Goal: Task Accomplishment & Management: Manage account settings

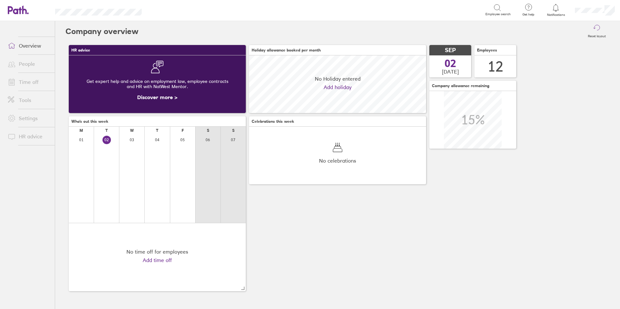
scroll to position [58, 177]
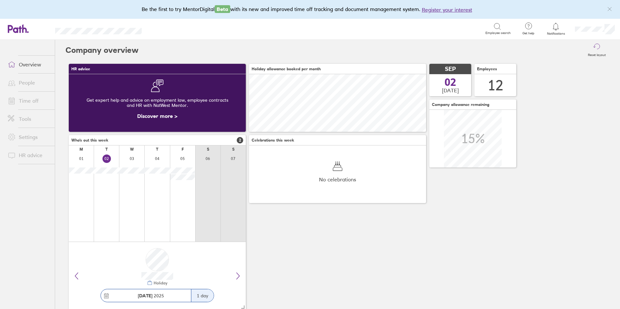
click at [560, 28] on div at bounding box center [555, 26] width 21 height 9
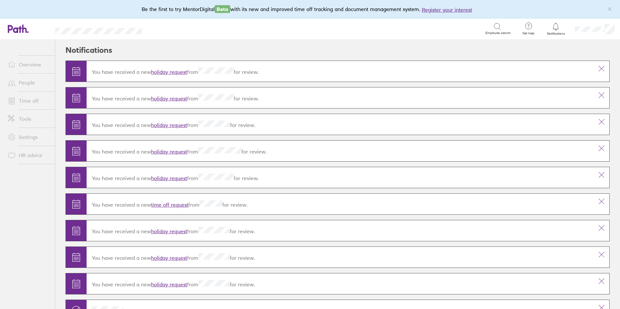
click at [183, 70] on link "holiday request" at bounding box center [169, 72] width 36 height 6
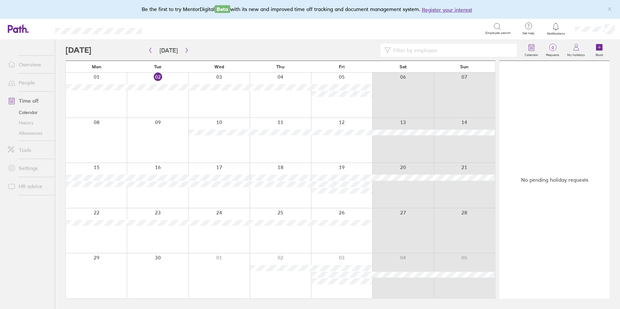
click at [556, 28] on icon at bounding box center [556, 27] width 8 height 8
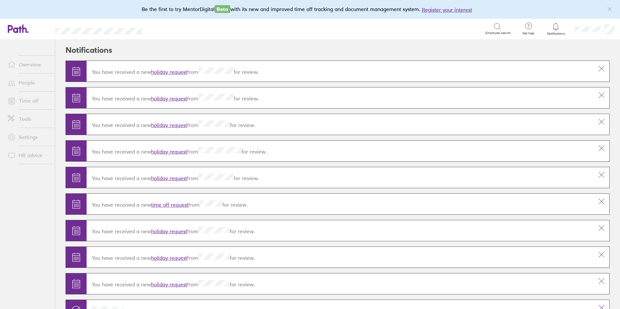
click at [174, 70] on link "holiday request" at bounding box center [169, 72] width 36 height 6
